Goal: Task Accomplishment & Management: Use online tool/utility

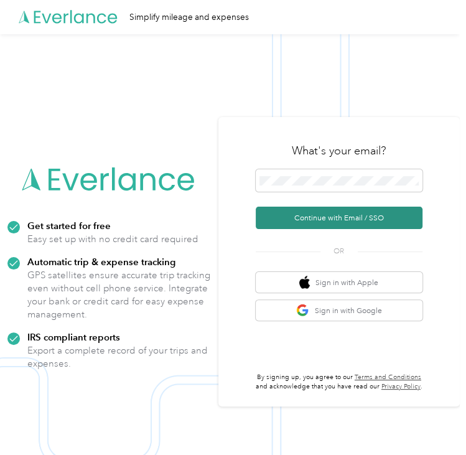
click at [319, 226] on button "Continue with Email / SSO" at bounding box center [339, 218] width 167 height 22
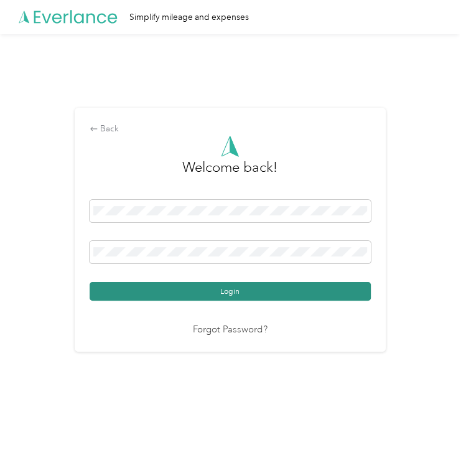
click at [195, 297] on button "Login" at bounding box center [230, 291] width 281 height 19
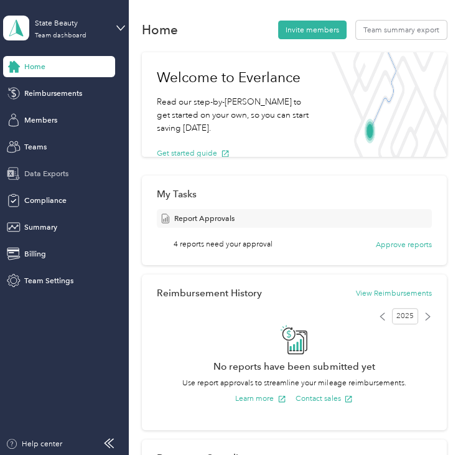
click at [34, 168] on span "Data Exports" at bounding box center [46, 173] width 44 height 11
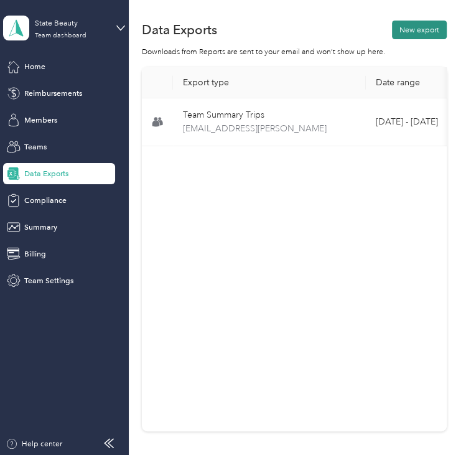
click at [409, 30] on button "New export" at bounding box center [419, 30] width 55 height 19
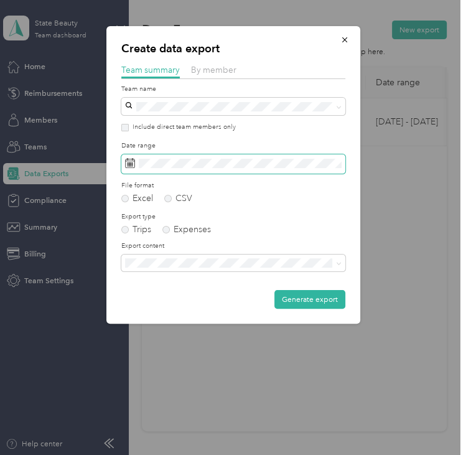
click at [249, 156] on span at bounding box center [233, 163] width 224 height 19
click at [258, 170] on span at bounding box center [233, 163] width 224 height 19
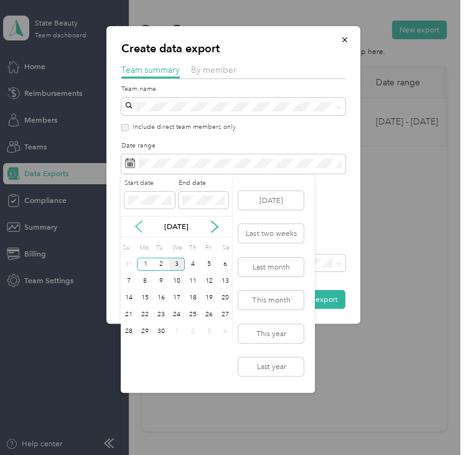
click at [136, 220] on icon at bounding box center [139, 226] width 12 height 12
click at [148, 327] on div "25" at bounding box center [145, 331] width 16 height 13
click at [203, 331] on div "29" at bounding box center [209, 331] width 16 height 13
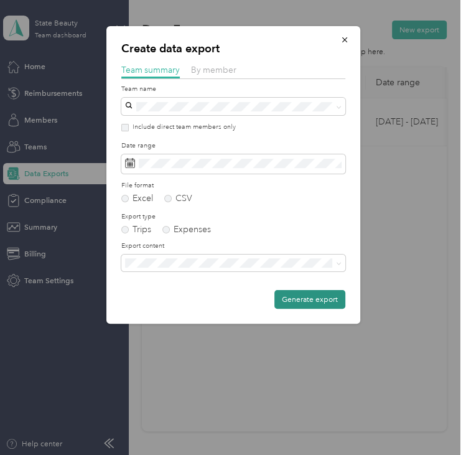
click at [289, 305] on button "Generate export" at bounding box center [309, 299] width 71 height 19
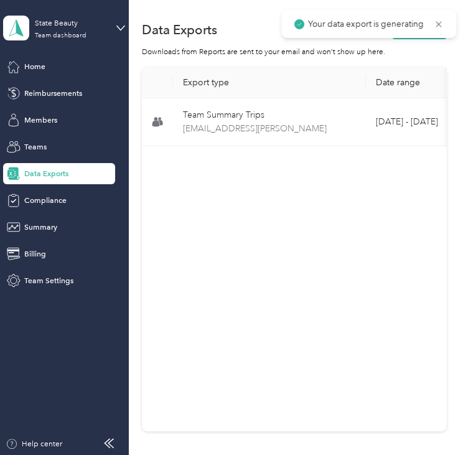
click at [418, 36] on div "Your data export is generating" at bounding box center [369, 24] width 174 height 28
click at [440, 23] on icon at bounding box center [439, 24] width 10 height 11
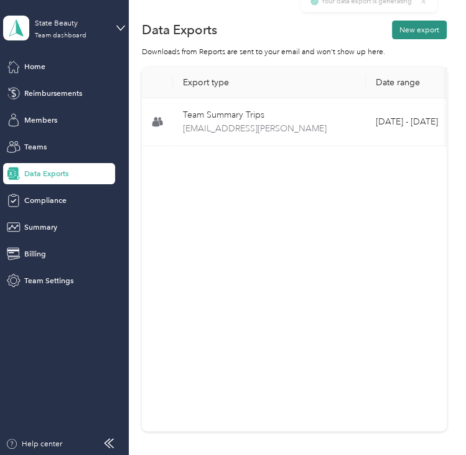
click at [424, 32] on button "New export" at bounding box center [419, 30] width 55 height 19
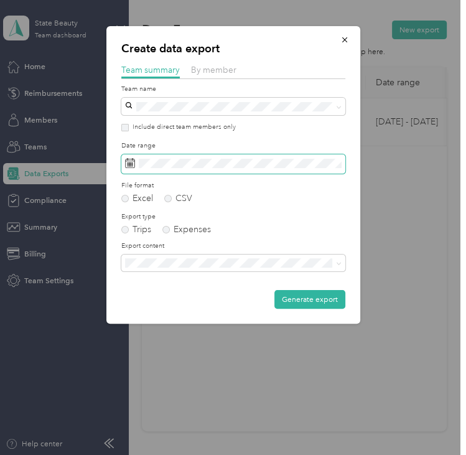
click at [271, 156] on span at bounding box center [233, 163] width 224 height 19
click at [174, 170] on span at bounding box center [233, 163] width 224 height 19
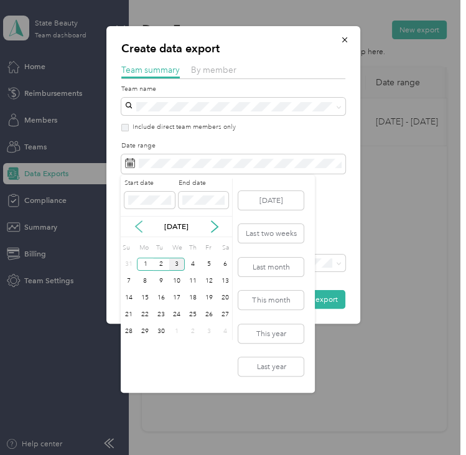
click at [134, 228] on icon at bounding box center [139, 226] width 12 height 12
click at [146, 330] on div "25" at bounding box center [145, 331] width 16 height 13
click at [210, 327] on div "29" at bounding box center [209, 331] width 16 height 13
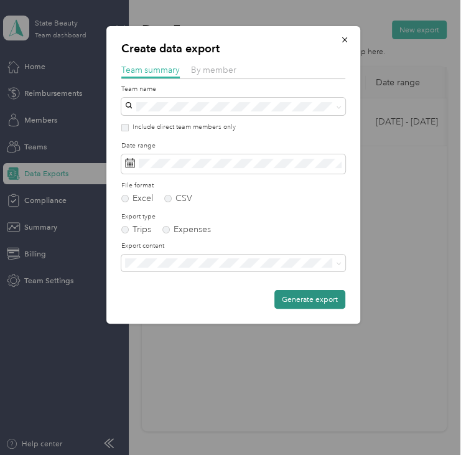
click at [289, 303] on button "Generate export" at bounding box center [309, 299] width 71 height 19
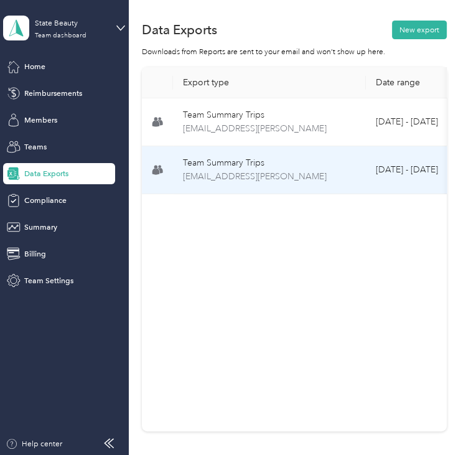
drag, startPoint x: 251, startPoint y: 194, endPoint x: 324, endPoint y: 187, distance: 72.5
click at [324, 187] on td "Team Summary Trips [EMAIL_ADDRESS][PERSON_NAME]" at bounding box center [269, 170] width 193 height 48
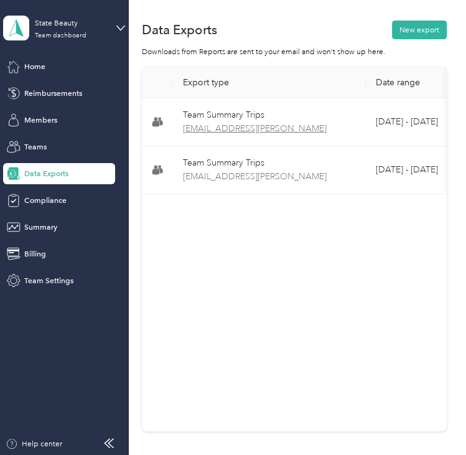
drag, startPoint x: 324, startPoint y: 187, endPoint x: 313, endPoint y: 128, distance: 59.4
click at [313, 128] on span "[EMAIL_ADDRESS][PERSON_NAME]" at bounding box center [269, 129] width 173 height 14
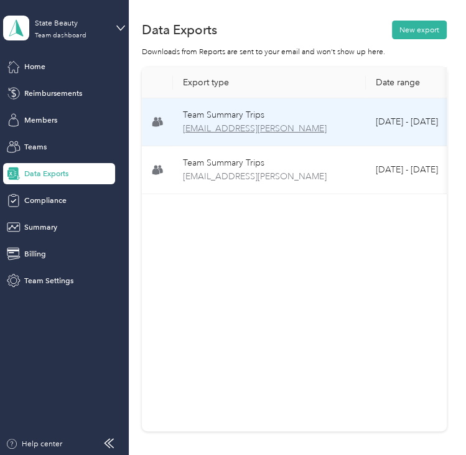
click at [315, 128] on span "[EMAIL_ADDRESS][PERSON_NAME]" at bounding box center [269, 129] width 173 height 14
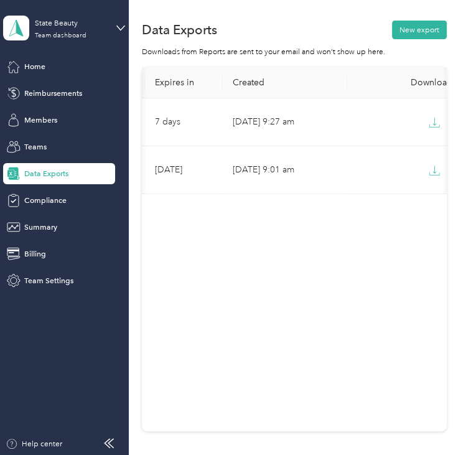
scroll to position [0, 373]
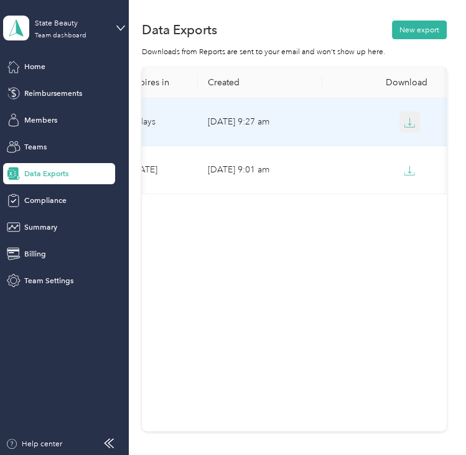
click at [408, 126] on icon "button" at bounding box center [409, 122] width 11 height 11
